Goal: Information Seeking & Learning: Learn about a topic

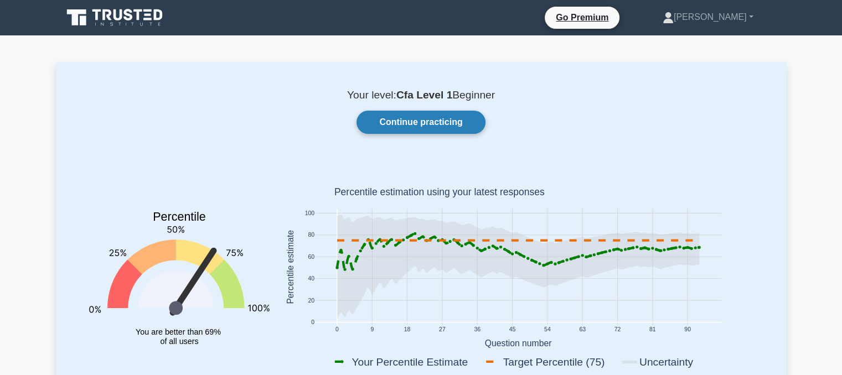
click at [427, 120] on link "Continue practicing" at bounding box center [420, 122] width 128 height 23
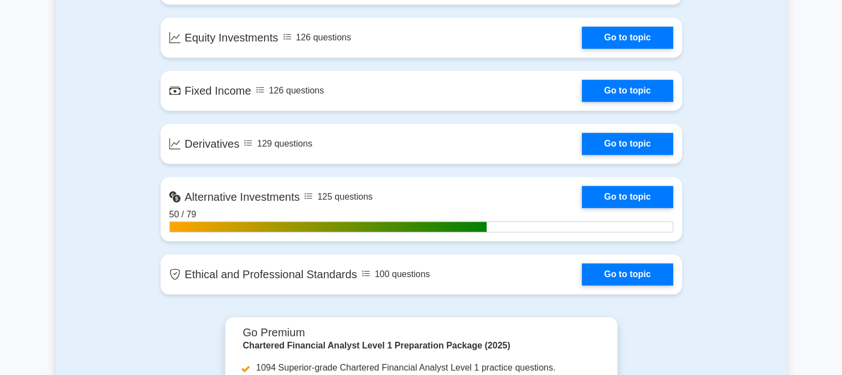
scroll to position [1055, 0]
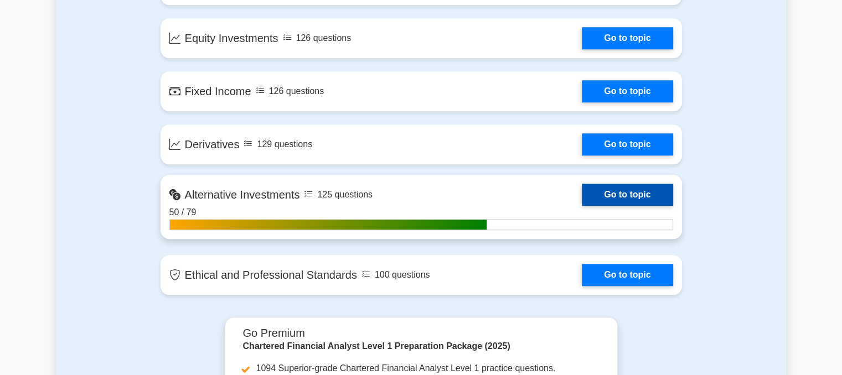
click at [625, 188] on link "Go to topic" at bounding box center [627, 195] width 91 height 22
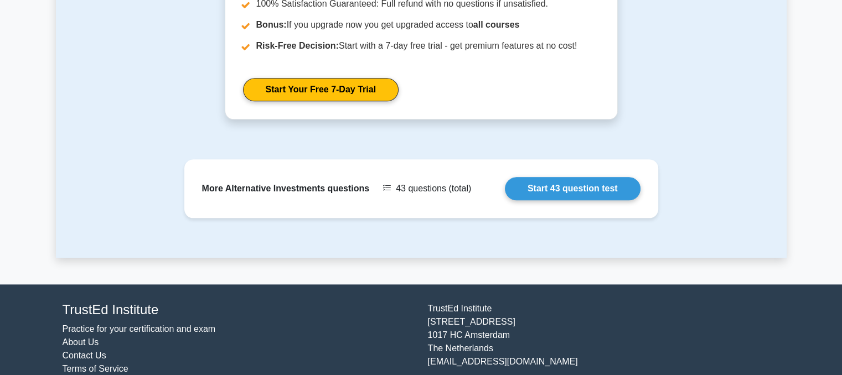
scroll to position [1245, 0]
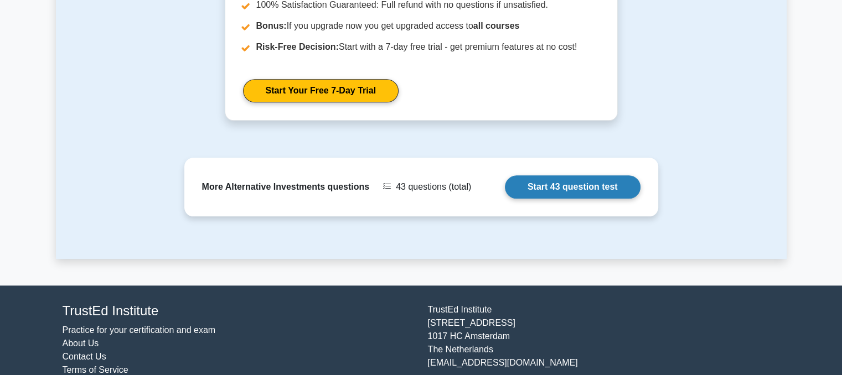
click at [530, 175] on link "Start 43 question test" at bounding box center [573, 186] width 136 height 23
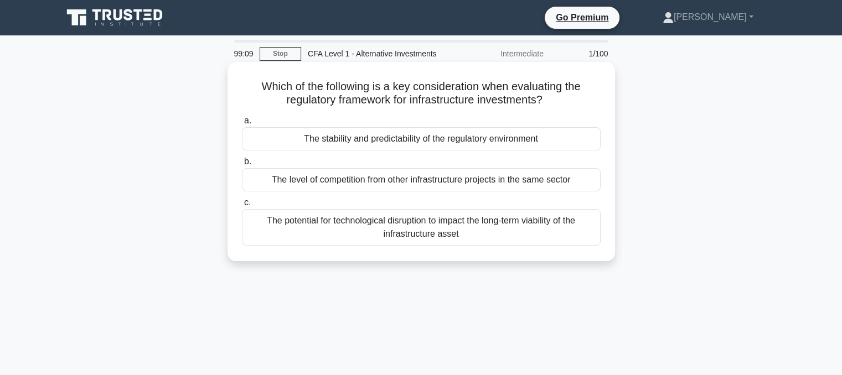
click at [439, 144] on div "The stability and predictability of the regulatory environment" at bounding box center [421, 138] width 359 height 23
click at [242, 125] on input "a. The stability and predictability of the regulatory environment" at bounding box center [242, 120] width 0 height 7
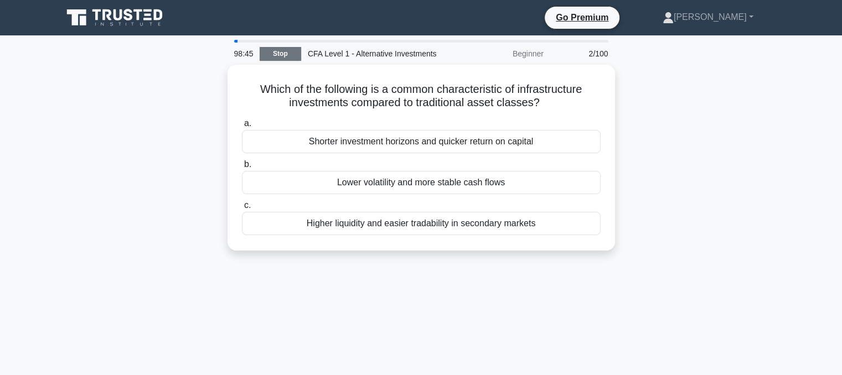
click at [292, 48] on link "Stop" at bounding box center [281, 54] width 42 height 14
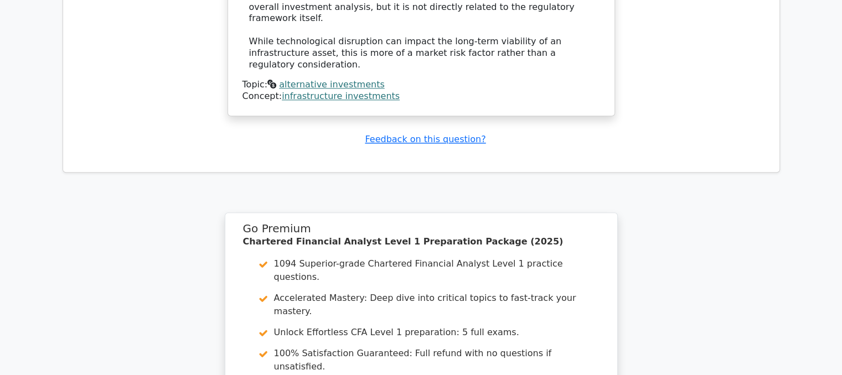
scroll to position [1346, 0]
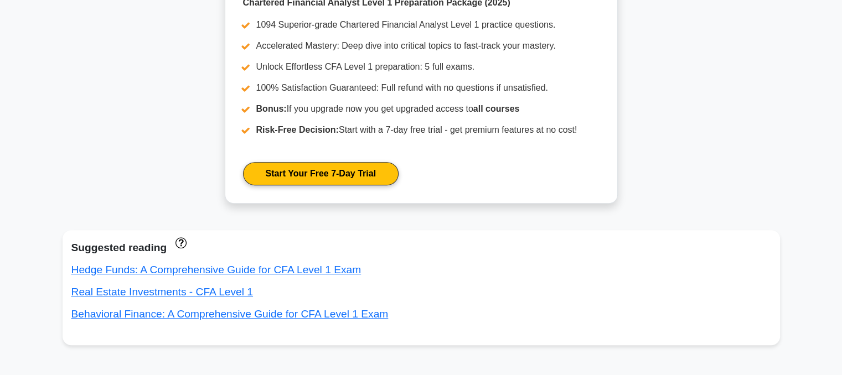
scroll to position [458, 0]
